Goal: Task Accomplishment & Management: Manage account settings

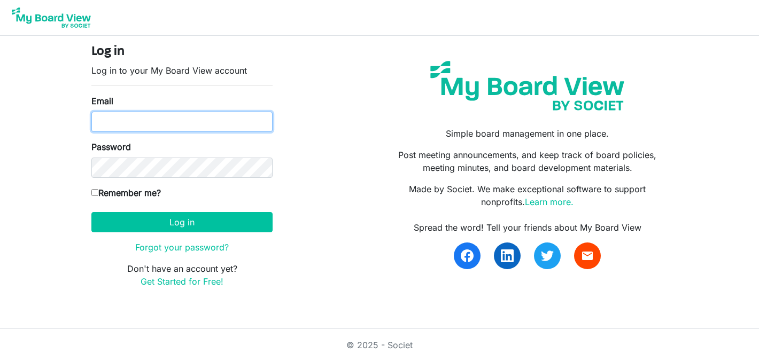
click at [203, 126] on input "Email" at bounding box center [181, 122] width 181 height 20
type input "[EMAIL_ADDRESS][DOMAIN_NAME]"
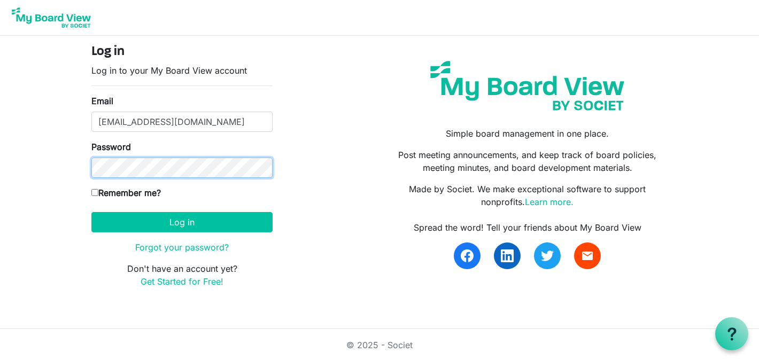
click at [91, 212] on button "Log in" at bounding box center [181, 222] width 181 height 20
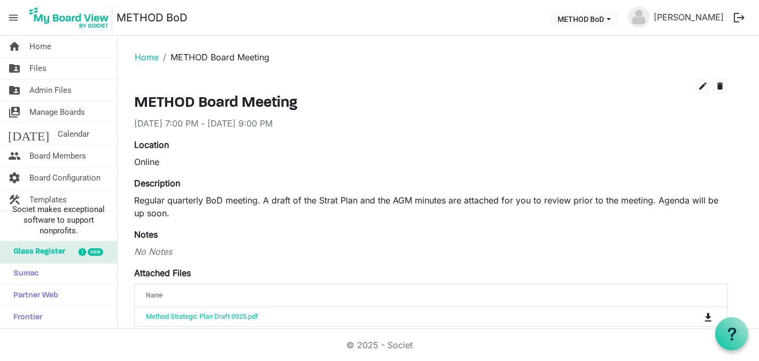
click at [329, 251] on div "No Notes" at bounding box center [430, 251] width 593 height 13
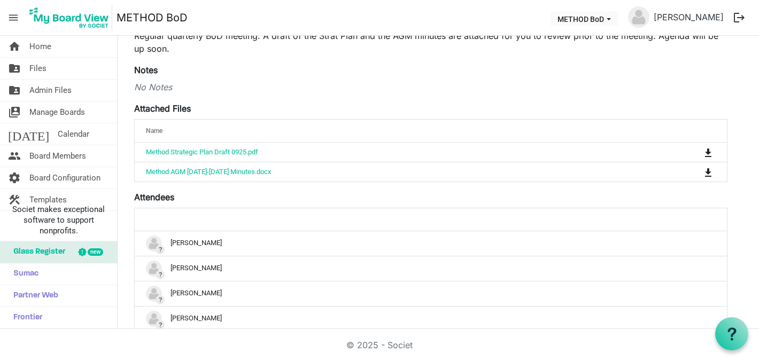
scroll to position [261, 0]
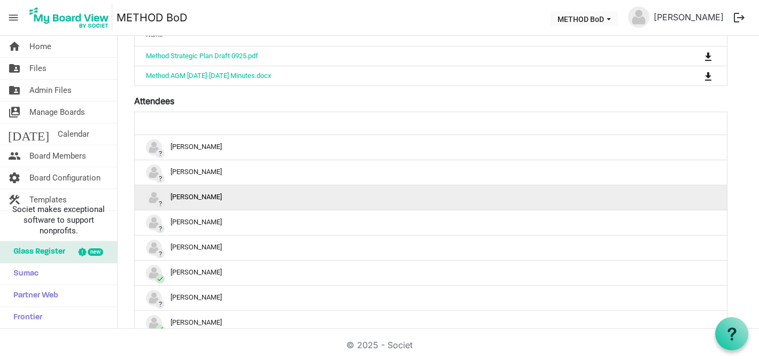
click at [226, 198] on div "? Carol Carlson" at bounding box center [431, 198] width 570 height 16
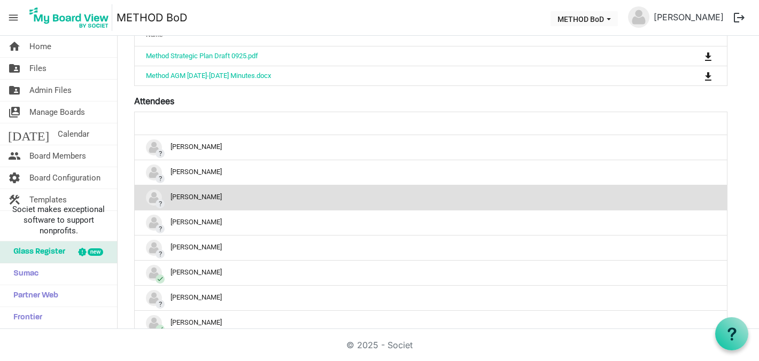
click at [153, 197] on img "?Carol Carlson is template cell column header" at bounding box center [154, 198] width 16 height 16
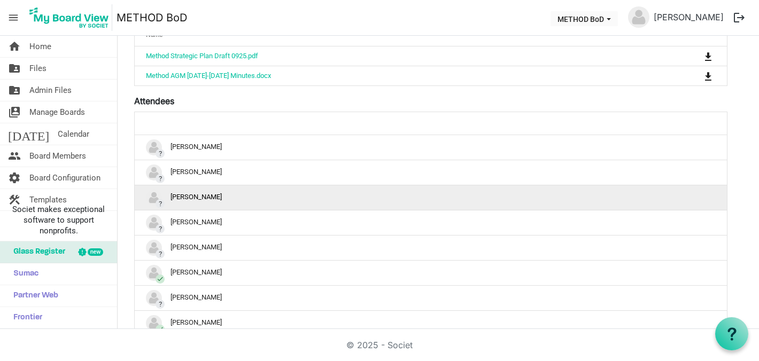
click at [153, 197] on img "?Carol Carlson is template cell column header" at bounding box center [154, 198] width 16 height 16
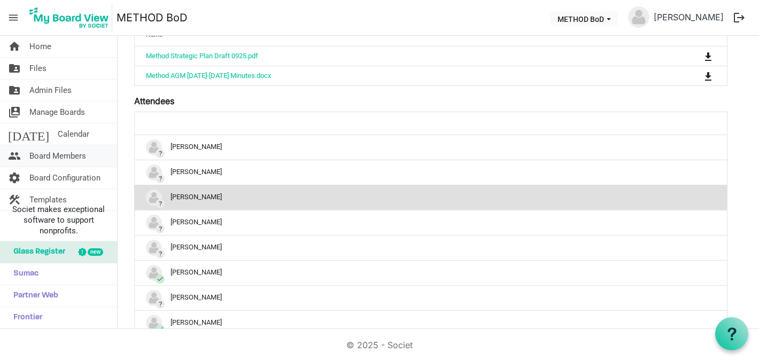
click at [76, 153] on span "Board Members" at bounding box center [57, 155] width 57 height 21
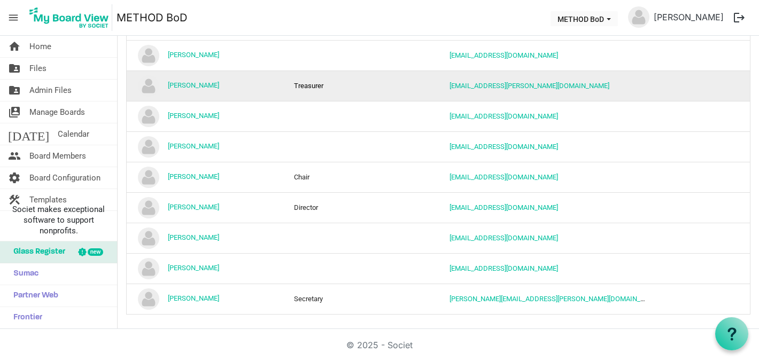
scroll to position [153, 0]
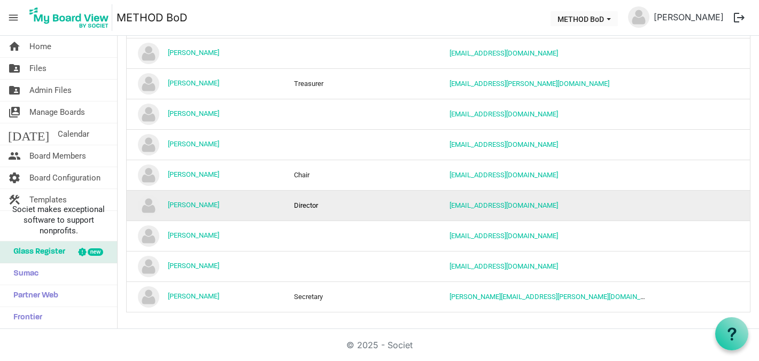
click at [354, 210] on td "Director" at bounding box center [361, 205] width 156 height 30
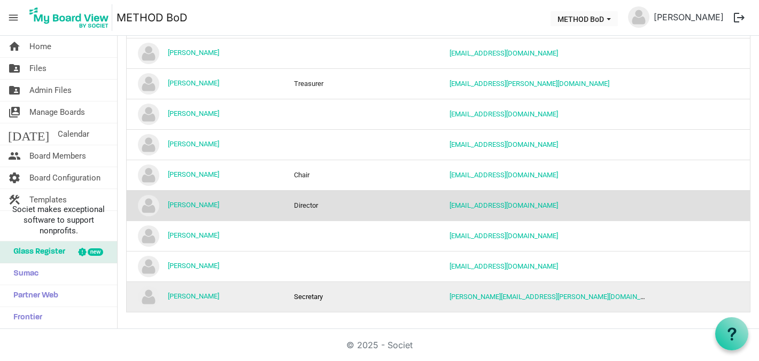
click at [312, 282] on td "Secretary" at bounding box center [361, 297] width 156 height 30
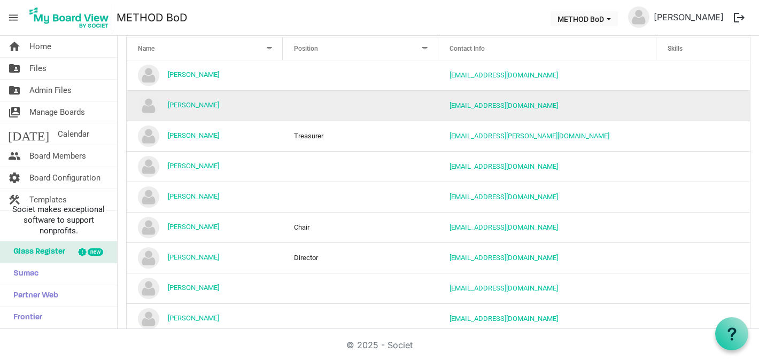
scroll to position [0, 0]
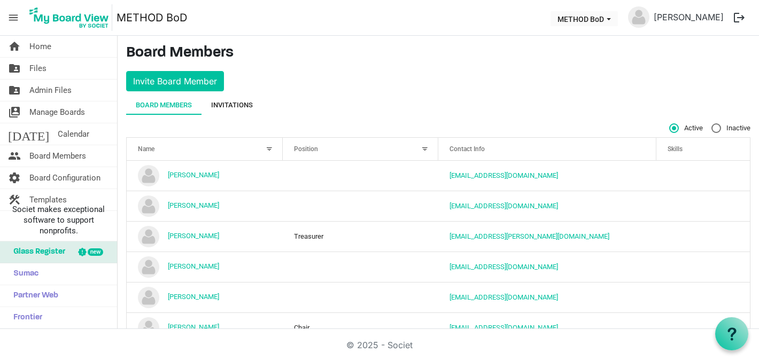
click at [244, 104] on div "Invitations" at bounding box center [232, 105] width 42 height 11
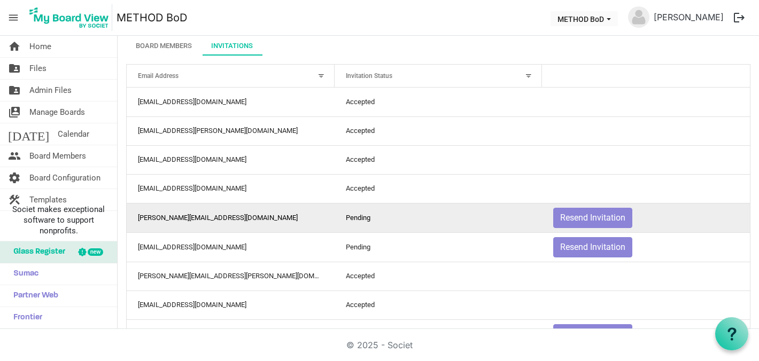
scroll to position [70, 0]
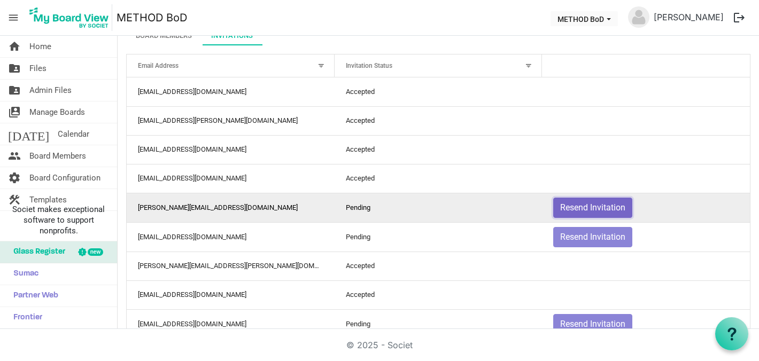
click at [595, 209] on button "Resend Invitation" at bounding box center [592, 208] width 79 height 20
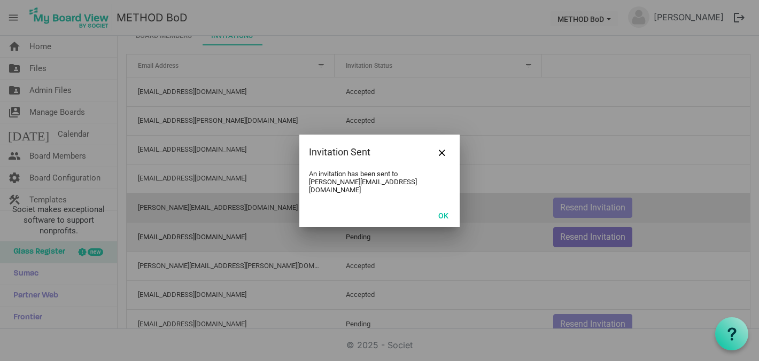
click at [591, 240] on div at bounding box center [379, 180] width 759 height 361
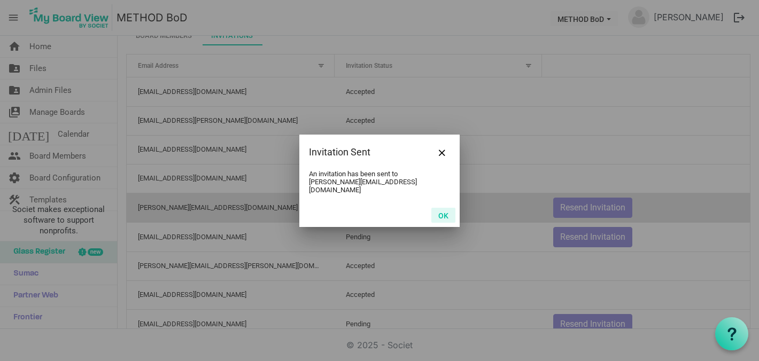
click at [443, 212] on button "OK" at bounding box center [443, 215] width 24 height 15
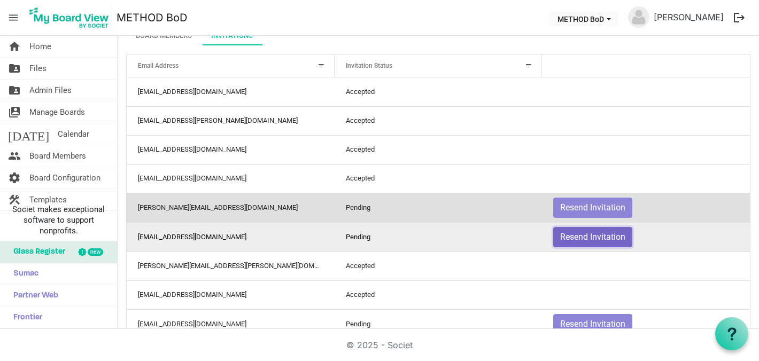
click at [606, 238] on button "Resend Invitation" at bounding box center [592, 237] width 79 height 20
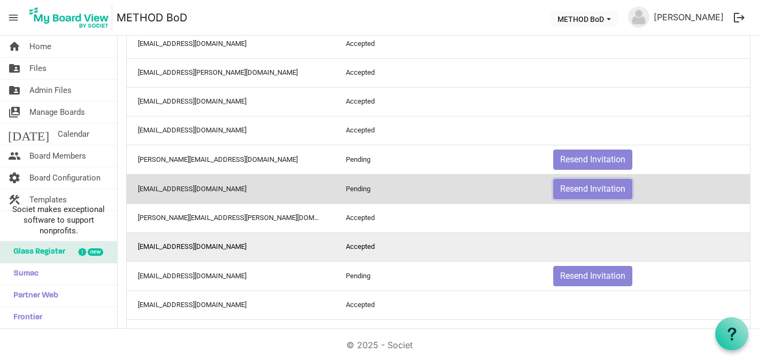
scroll to position [183, 0]
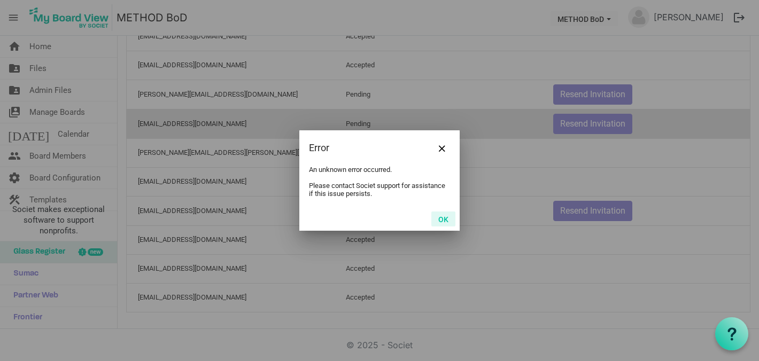
click at [446, 220] on button "OK" at bounding box center [443, 219] width 24 height 15
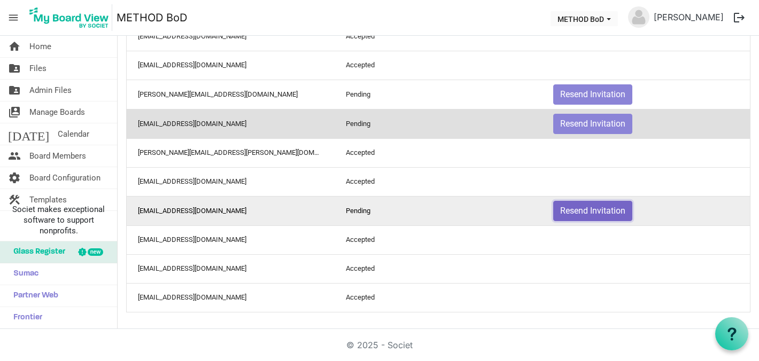
click at [613, 212] on button "Resend Invitation" at bounding box center [592, 211] width 79 height 20
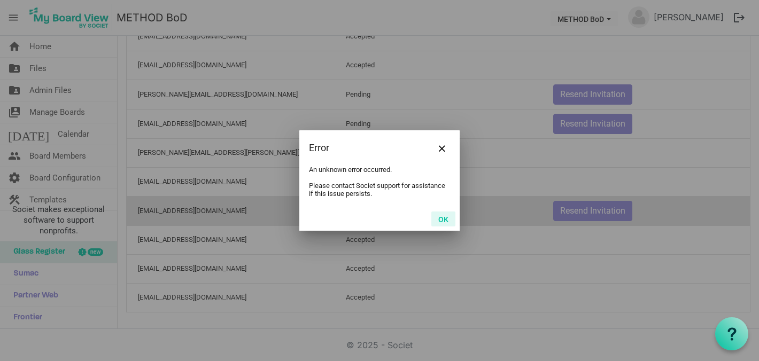
click at [442, 219] on button "OK" at bounding box center [443, 219] width 24 height 15
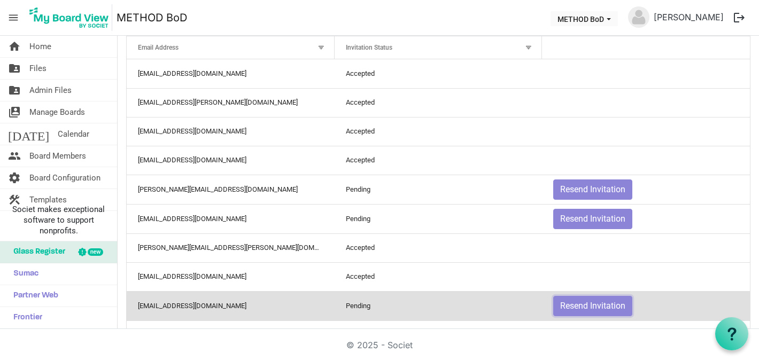
scroll to position [0, 0]
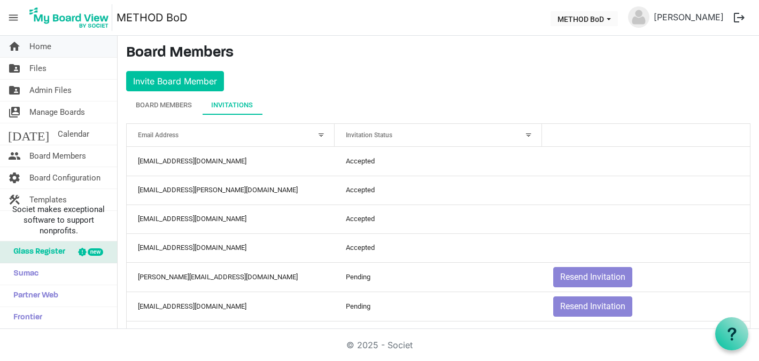
click at [59, 50] on link "home Home" at bounding box center [58, 46] width 117 height 21
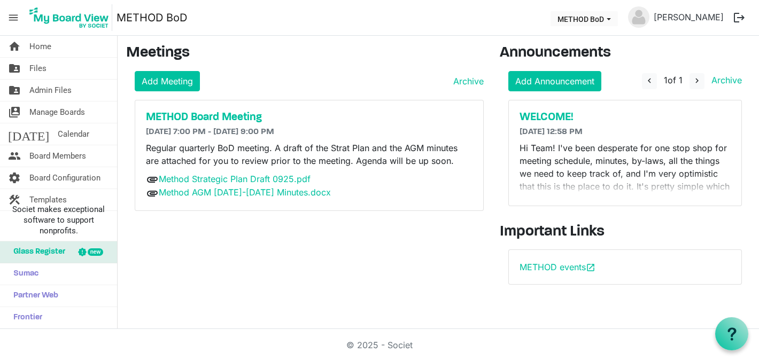
click at [292, 241] on div "Meetings Add Meeting Archive METHOD Board Meeting 9/21/2025 7:00 PM - 9/21/2025…" at bounding box center [305, 168] width 374 height 249
click at [338, 220] on div "Meetings Add Meeting Archive METHOD Board Meeting 9/21/2025 7:00 PM - 9/21/2025…" at bounding box center [305, 168] width 374 height 249
click at [382, 173] on div "attachment Method Strategic Plan Draft 0925.pdf" at bounding box center [309, 180] width 327 height 14
click at [290, 263] on div "Meetings Add Meeting Archive METHOD Board Meeting 9/21/2025 7:00 PM - 9/21/2025…" at bounding box center [305, 168] width 374 height 249
click at [60, 133] on span "Calendar" at bounding box center [74, 134] width 32 height 21
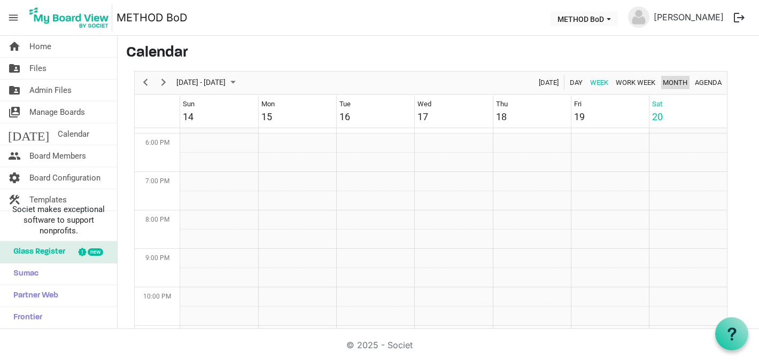
click at [668, 76] on span "Month" at bounding box center [675, 82] width 27 height 13
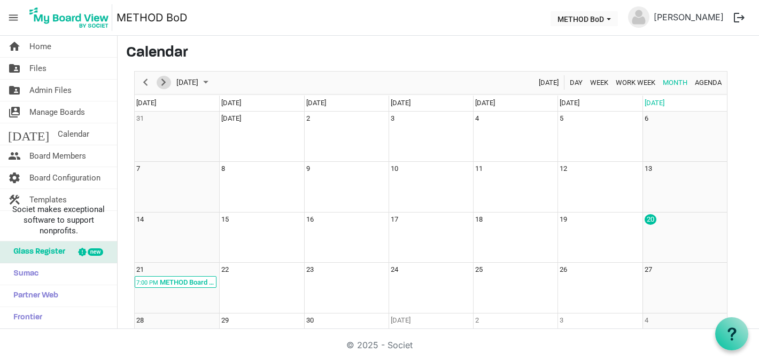
click at [168, 82] on span "Next" at bounding box center [163, 82] width 13 height 13
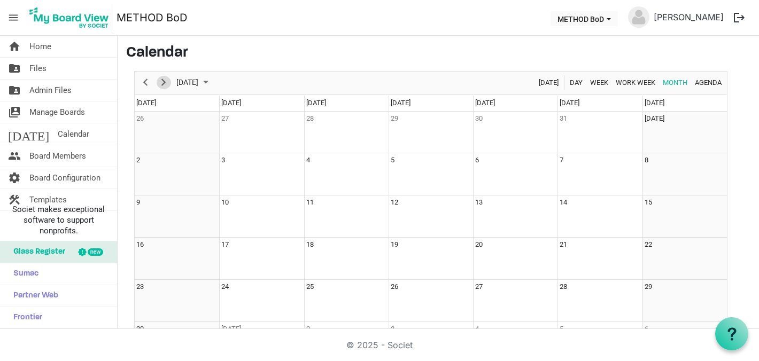
click at [168, 82] on span "Next" at bounding box center [163, 82] width 13 height 13
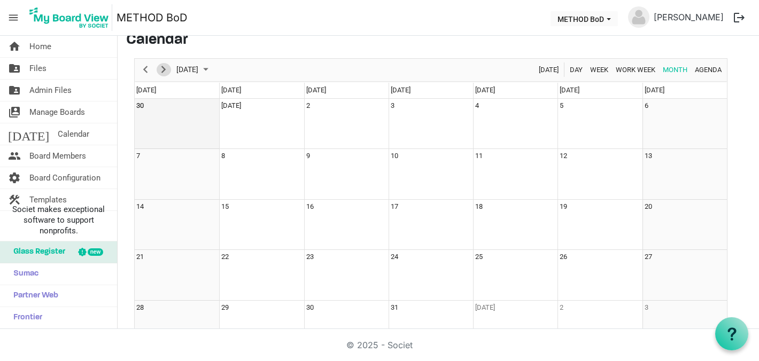
scroll to position [7, 0]
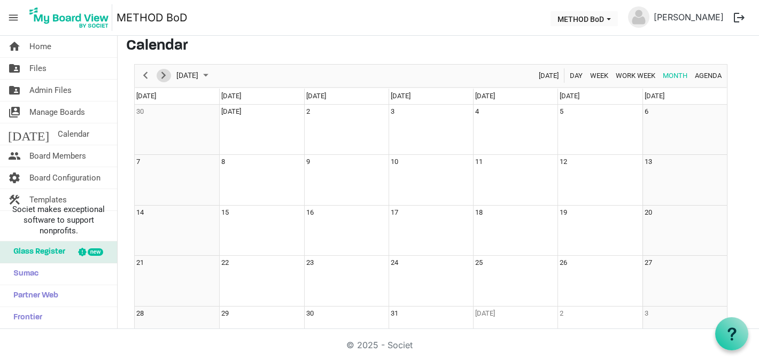
click at [161, 69] on span "Next" at bounding box center [163, 75] width 13 height 13
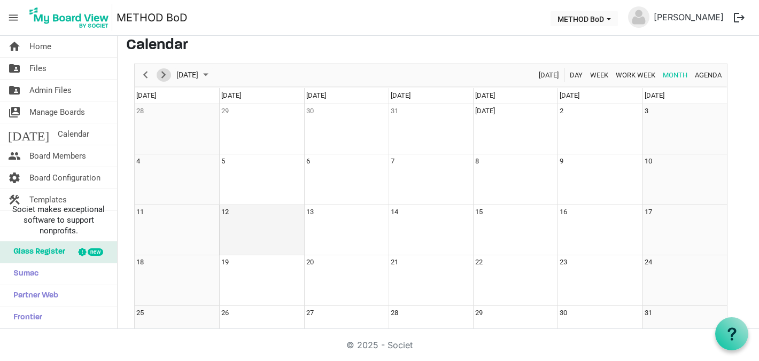
scroll to position [0, 0]
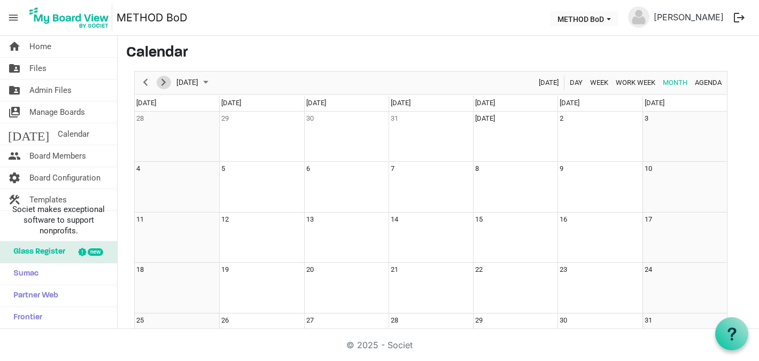
click at [166, 82] on span "Next" at bounding box center [163, 82] width 13 height 13
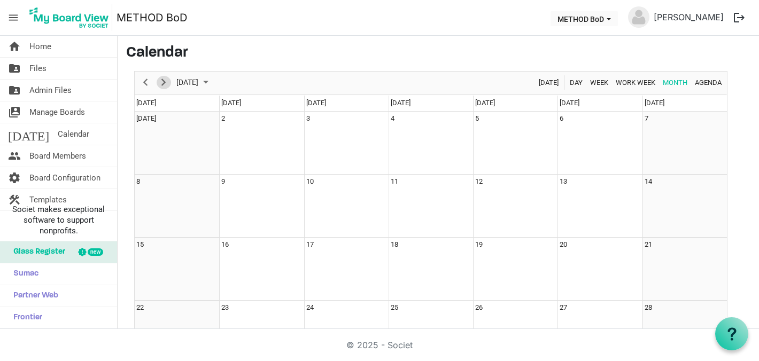
click at [166, 82] on span "Next" at bounding box center [163, 82] width 13 height 13
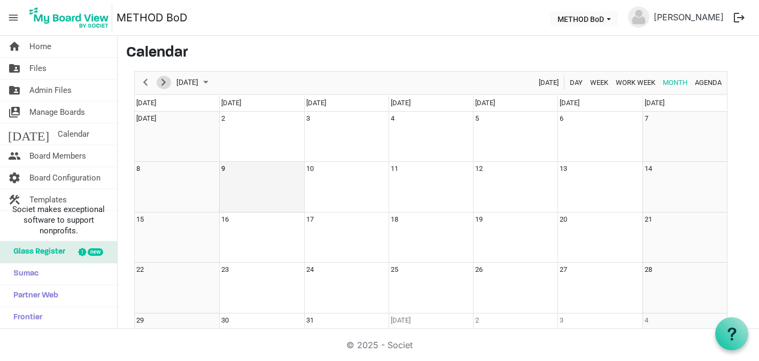
scroll to position [44, 0]
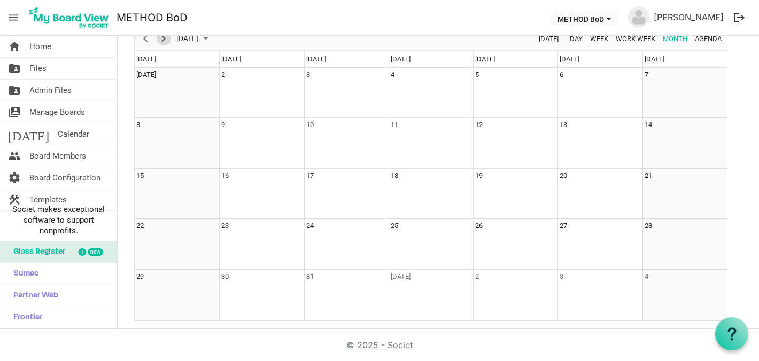
click at [167, 41] on span "Next" at bounding box center [163, 38] width 13 height 13
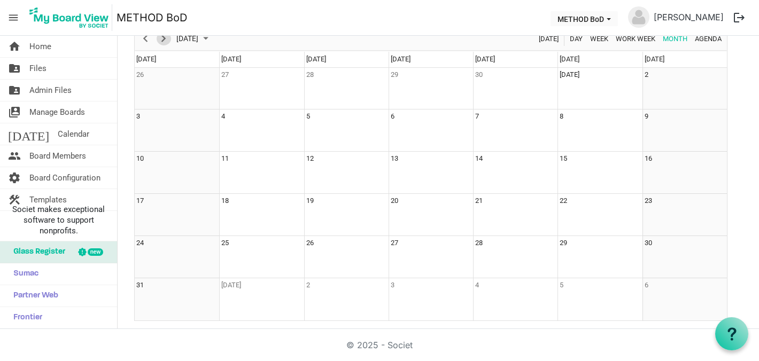
click at [167, 40] on span "Next" at bounding box center [163, 38] width 13 height 13
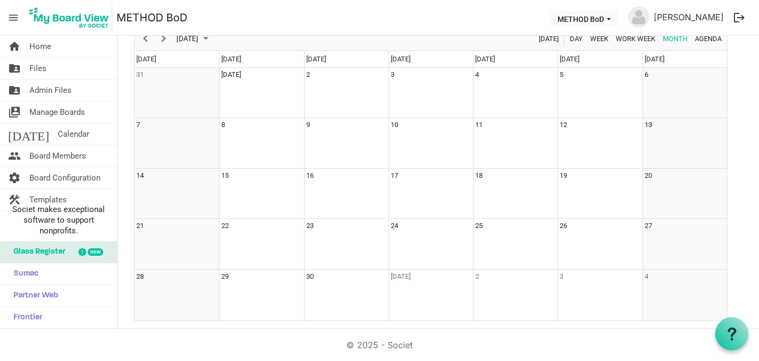
click at [155, 40] on div "next period" at bounding box center [164, 39] width 18 height 22
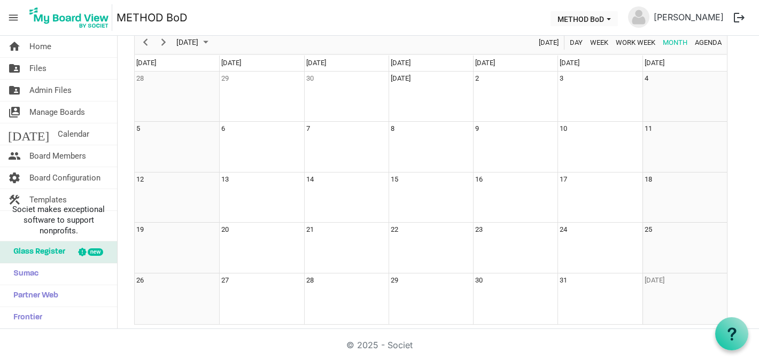
click at [155, 40] on div "next period" at bounding box center [164, 43] width 18 height 22
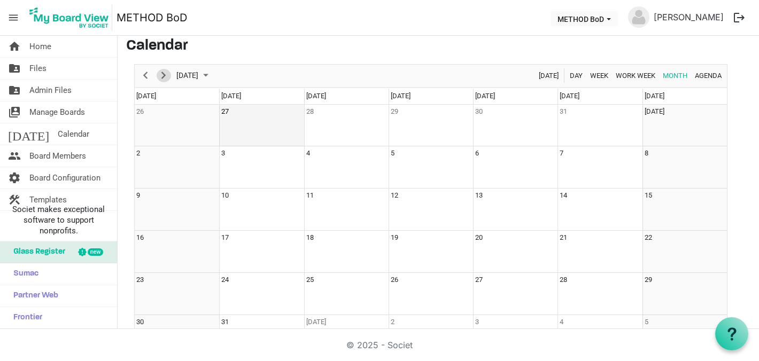
scroll to position [0, 0]
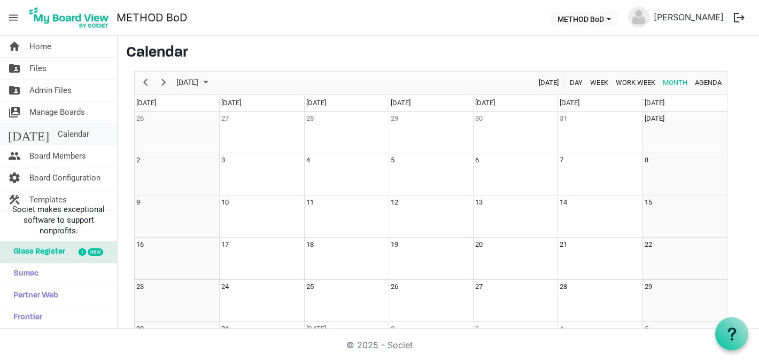
click at [80, 130] on link "today Calendar" at bounding box center [58, 134] width 117 height 21
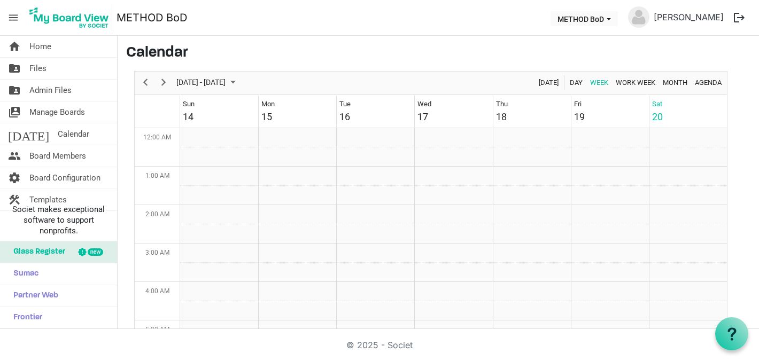
scroll to position [346, 0]
click at [712, 82] on span "Agenda" at bounding box center [708, 82] width 29 height 13
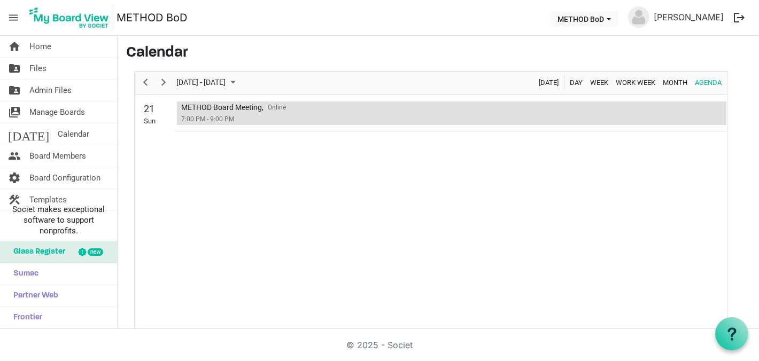
click at [380, 105] on div "METHOD Board Meeting, Online" at bounding box center [451, 108] width 541 height 12
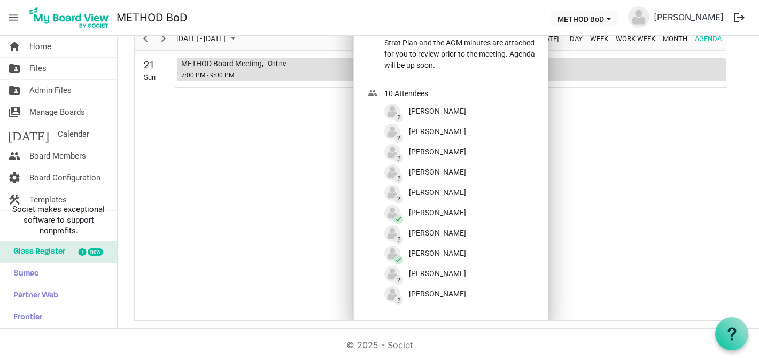
scroll to position [0, 0]
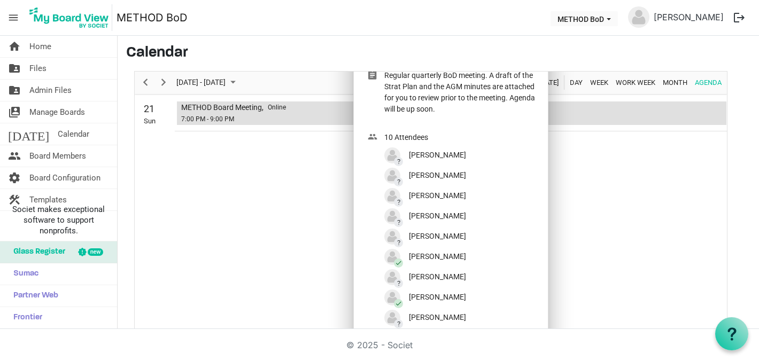
click at [591, 170] on div "21 Sun METHOD Board Meeting, Online 7:00 PM - 9:00 PM" at bounding box center [431, 230] width 592 height 269
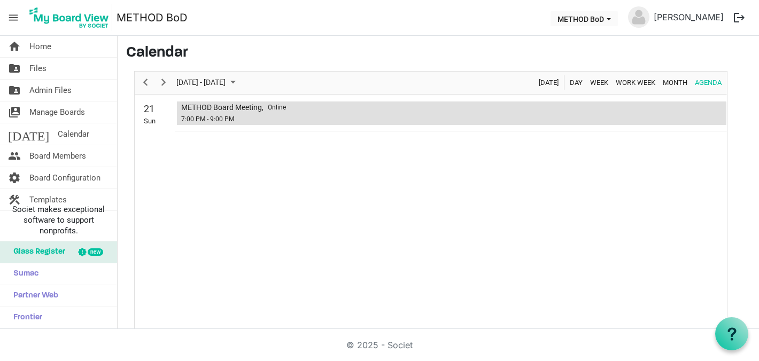
click at [263, 110] on div "METHOD Board Meeting," at bounding box center [222, 108] width 82 height 12
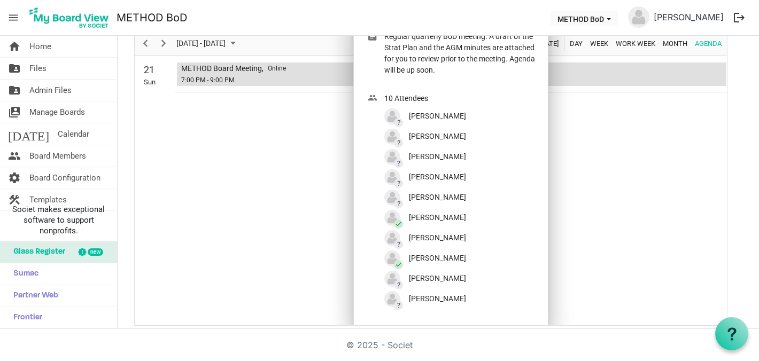
scroll to position [44, 0]
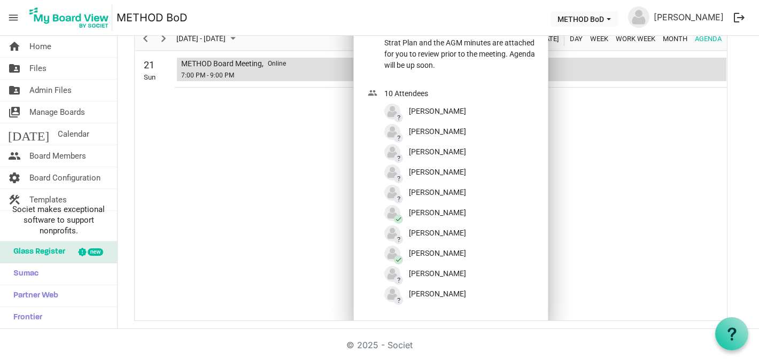
click at [320, 206] on div "21 Sun METHOD Board Meeting, Online 7:00 PM - 9:00 PM" at bounding box center [431, 186] width 592 height 269
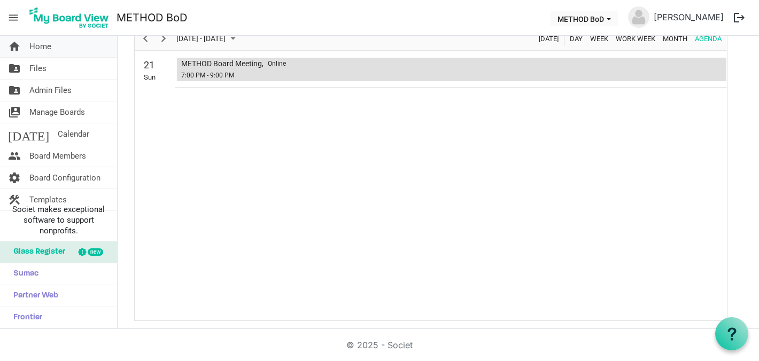
click at [44, 39] on span "Home" at bounding box center [40, 46] width 22 height 21
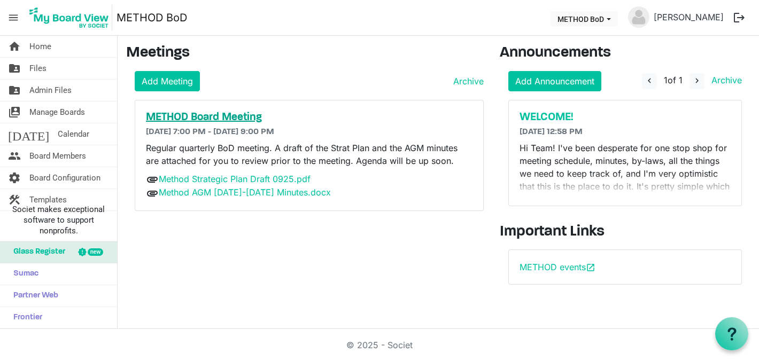
click at [240, 119] on h5 "METHOD Board Meeting" at bounding box center [309, 117] width 327 height 13
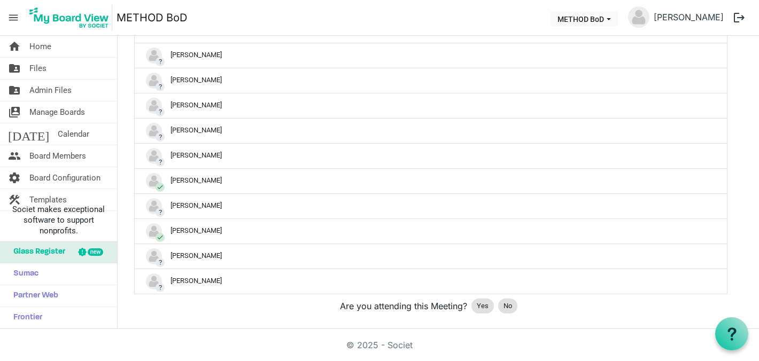
scroll to position [384, 0]
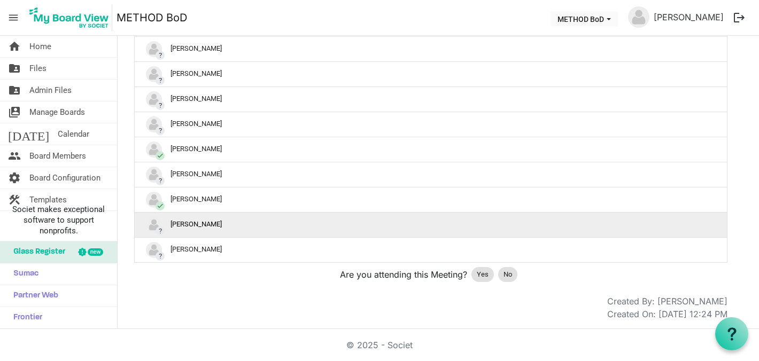
click at [298, 226] on div "? Shelby Richardson" at bounding box center [431, 225] width 570 height 16
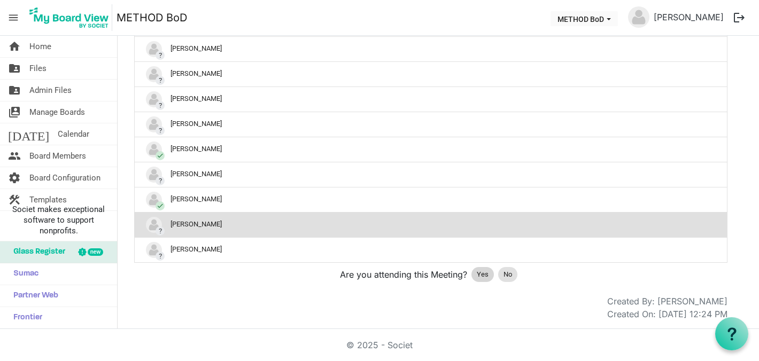
click at [485, 276] on span "Yes" at bounding box center [483, 274] width 12 height 11
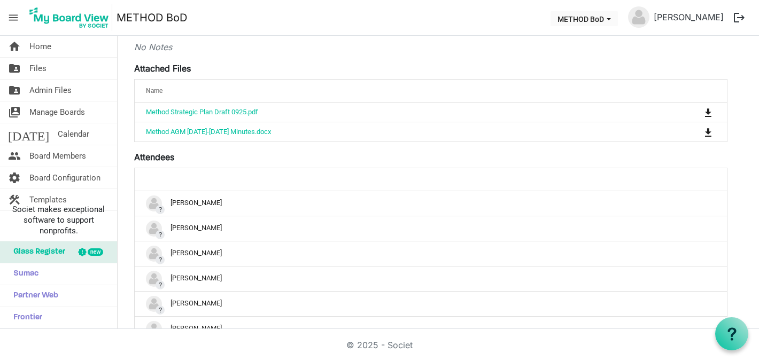
scroll to position [191, 0]
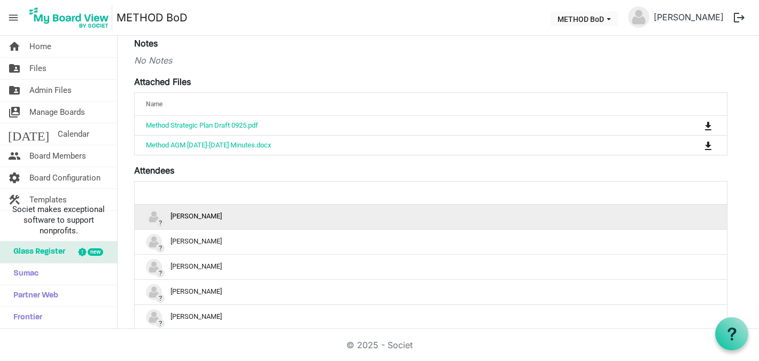
click at [604, 217] on div "? [PERSON_NAME]" at bounding box center [431, 217] width 570 height 16
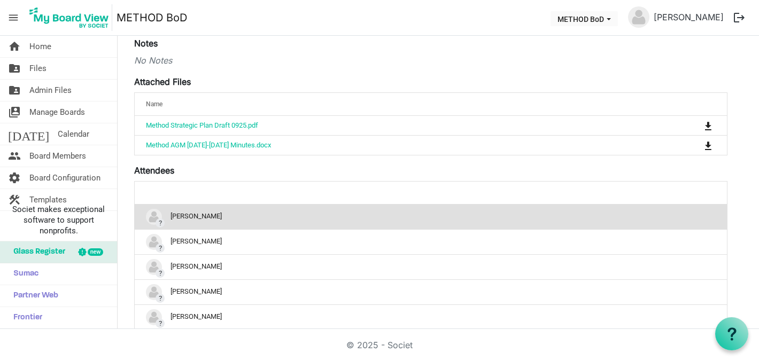
scroll to position [384, 0]
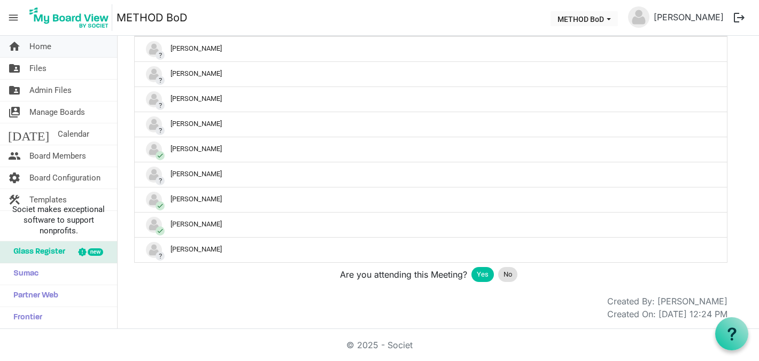
click at [58, 49] on link "home Home" at bounding box center [58, 46] width 117 height 21
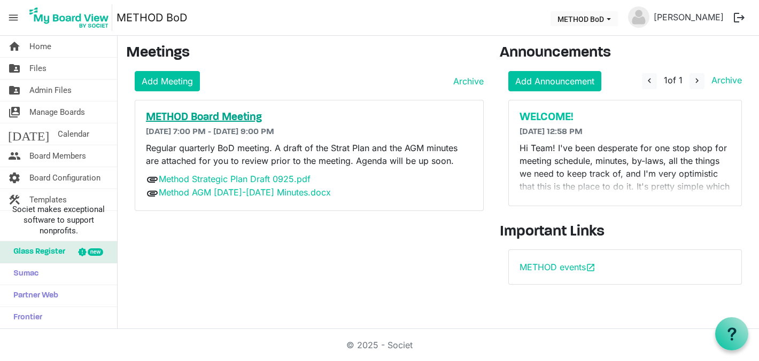
click at [220, 121] on h5 "METHOD Board Meeting" at bounding box center [309, 117] width 327 height 13
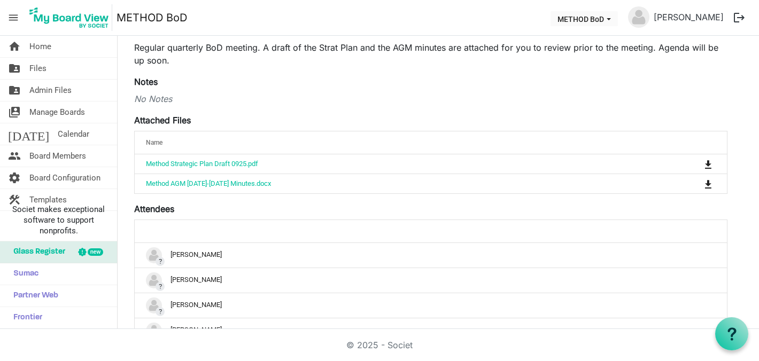
scroll to position [243, 0]
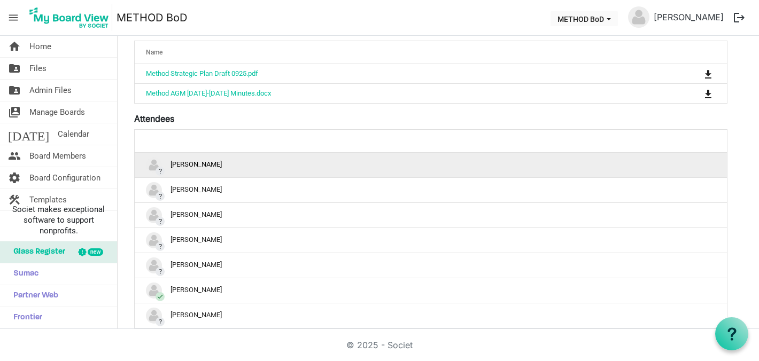
click at [588, 172] on div "? [PERSON_NAME]" at bounding box center [431, 165] width 570 height 16
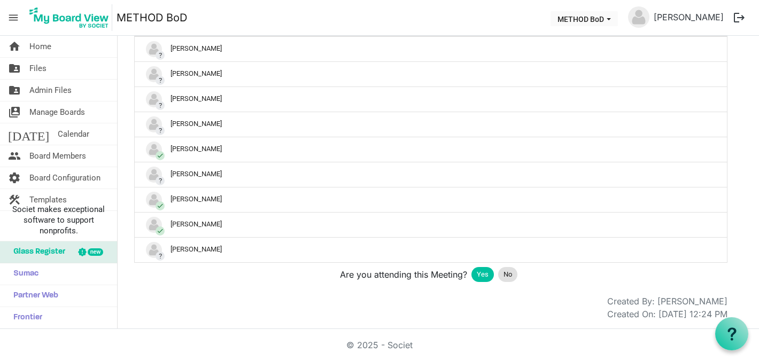
scroll to position [0, 0]
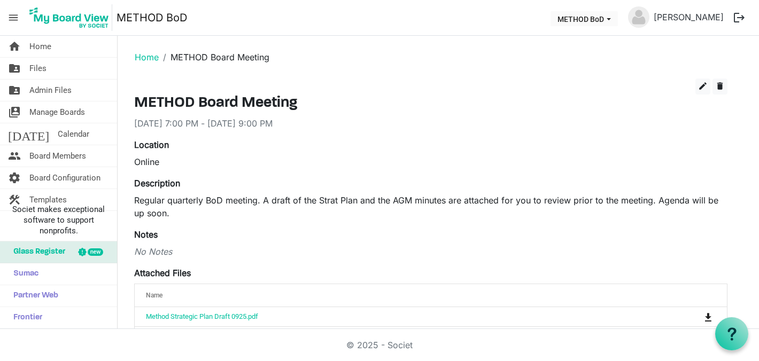
click at [452, 149] on div "Location Online" at bounding box center [431, 153] width 610 height 30
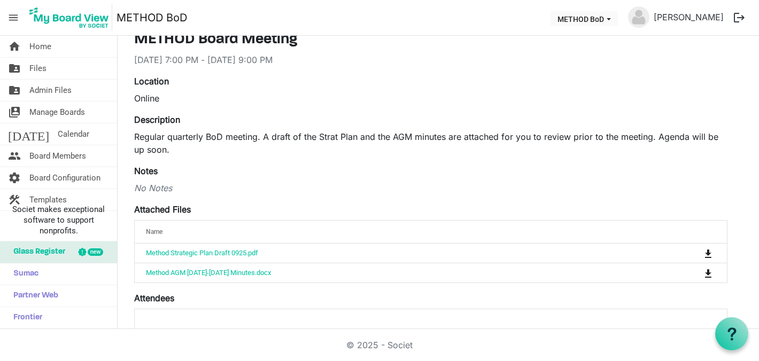
scroll to position [95, 0]
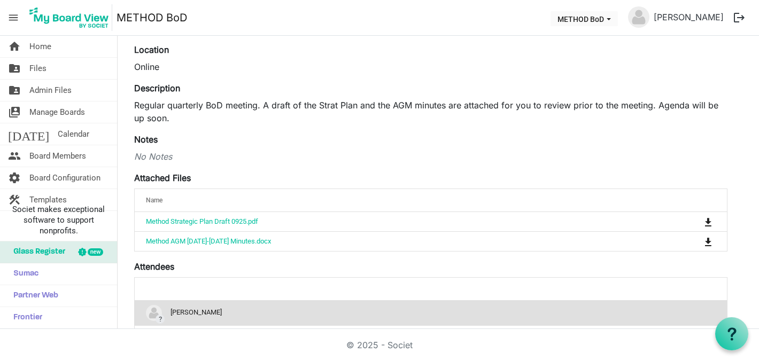
drag, startPoint x: 271, startPoint y: 270, endPoint x: 274, endPoint y: 261, distance: 9.6
click at [325, 196] on div "Name" at bounding box center [397, 200] width 511 height 16
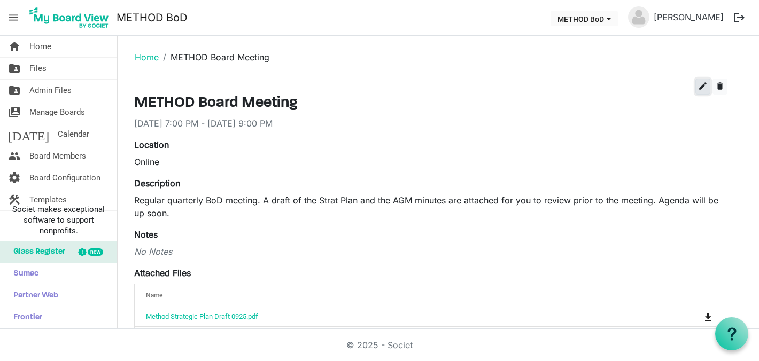
click at [703, 86] on span "edit" at bounding box center [703, 86] width 10 height 10
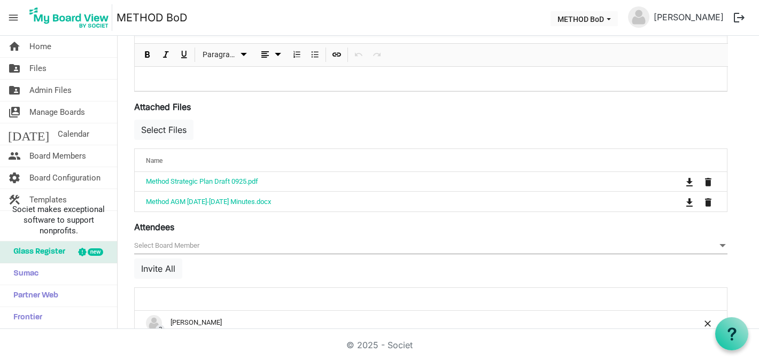
scroll to position [338, 0]
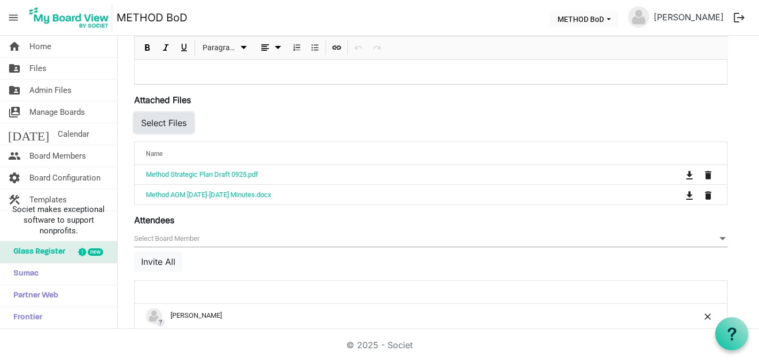
click at [184, 120] on button "Select Files" at bounding box center [163, 123] width 59 height 20
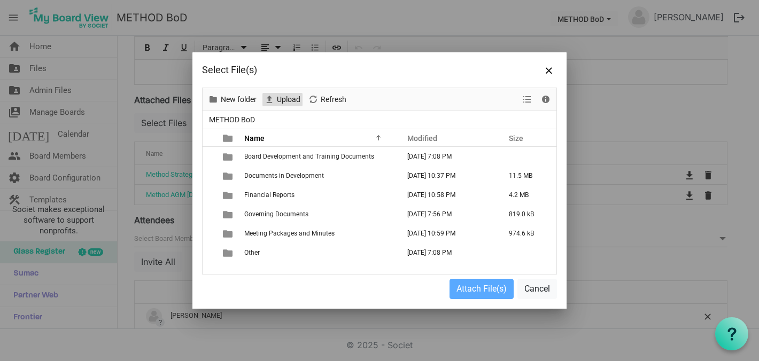
click at [287, 101] on span "Upload" at bounding box center [289, 99] width 26 height 13
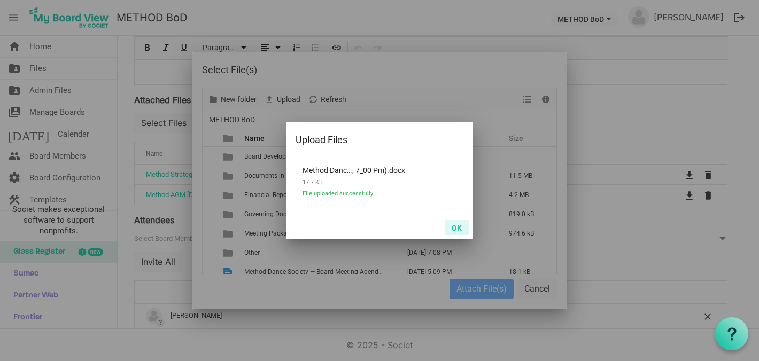
click at [460, 225] on button "OK" at bounding box center [457, 227] width 24 height 15
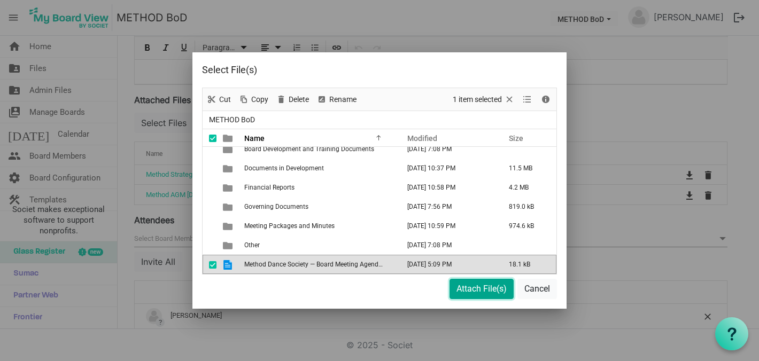
click at [477, 291] on button "Attach File(s)" at bounding box center [482, 289] width 64 height 20
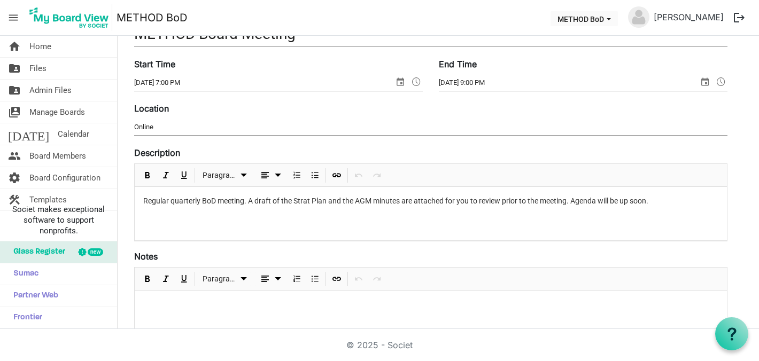
scroll to position [0, 0]
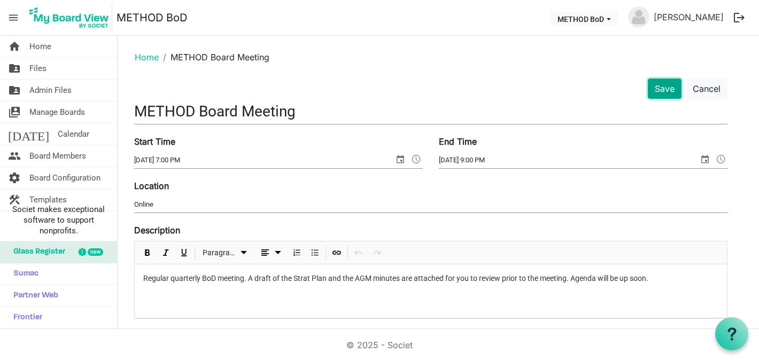
click at [665, 84] on button "Save" at bounding box center [665, 89] width 34 height 20
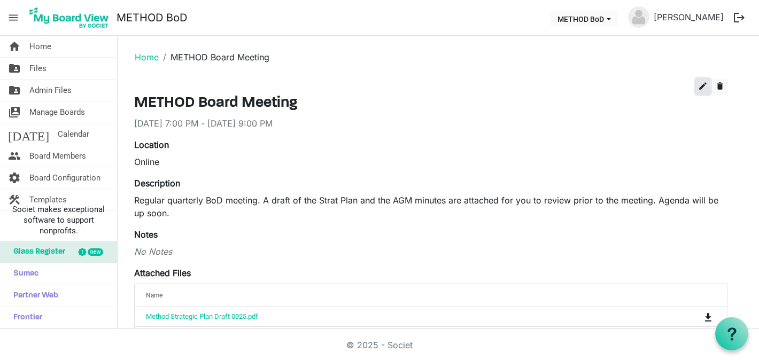
click at [703, 88] on span "edit" at bounding box center [703, 86] width 10 height 10
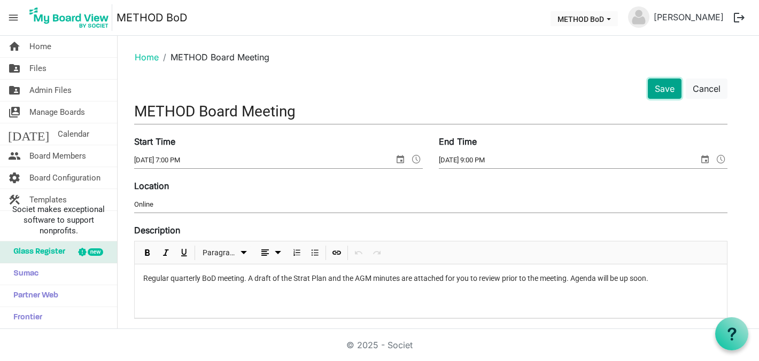
click at [661, 82] on button "Save" at bounding box center [665, 89] width 34 height 20
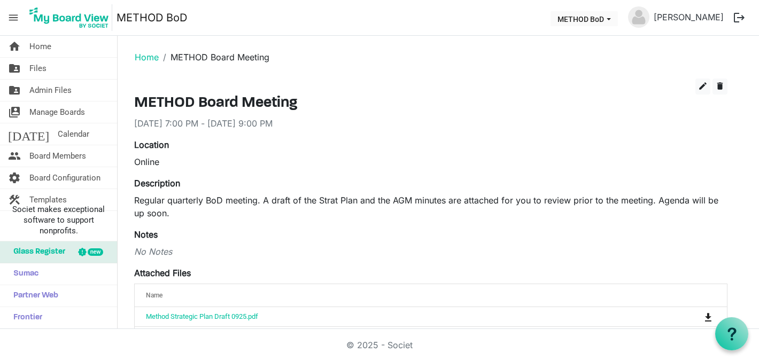
click at [150, 49] on ol "Home METHOD Board Meeting" at bounding box center [438, 57] width 624 height 26
click at [149, 57] on link "Home" at bounding box center [147, 57] width 24 height 11
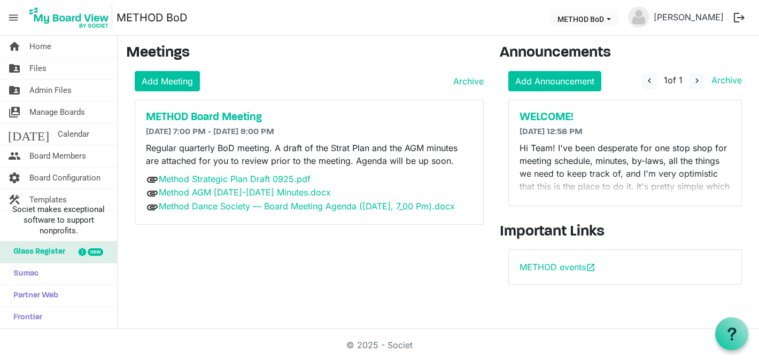
click at [465, 253] on div "Meetings Add Meeting Archive METHOD Board Meeting [DATE] 7:00 PM - [DATE] 9:00 …" at bounding box center [305, 168] width 374 height 249
click at [613, 156] on p "Hi Team! I've been desperate for one stop shop for meeting schedule, minutes, b…" at bounding box center [625, 187] width 211 height 90
click at [552, 269] on link "METHOD events open_in_new" at bounding box center [558, 267] width 76 height 11
